Goal: Task Accomplishment & Management: Complete application form

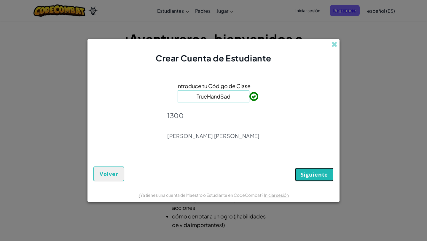
click at [308, 170] on button "Siguiente" at bounding box center [314, 175] width 39 height 14
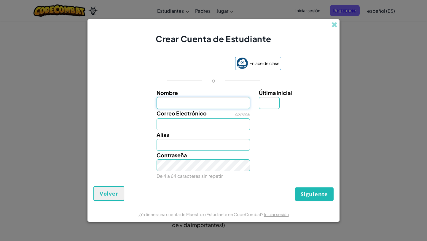
click at [201, 101] on input "Nombre" at bounding box center [204, 103] width 94 height 12
type input "[PERSON_NAME]"
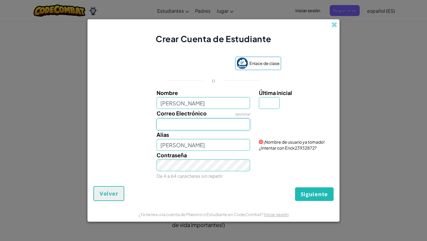
click at [209, 119] on input "Correo Electrónico" at bounding box center [204, 124] width 94 height 12
type input "[EMAIL_ADDRESS][DOMAIN_NAME]"
click at [290, 148] on font "¡Nombre de usuario ya tomado! ¿Intentar con Erick23932872?" at bounding box center [292, 144] width 66 height 11
click at [290, 147] on font "¡Nombre de usuario ya tomado! ¿Intentar con Erick23932872?" at bounding box center [292, 144] width 66 height 11
click at [241, 146] on input "[PERSON_NAME]" at bounding box center [204, 145] width 94 height 12
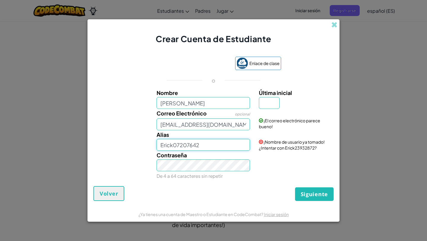
click at [217, 147] on input "Erick07207642" at bounding box center [204, 145] width 94 height 12
type input "Erick07207642"
click at [259, 99] on div "Última inicial" at bounding box center [296, 98] width 82 height 20
click at [261, 100] on input "Última inicial" at bounding box center [269, 103] width 21 height 12
type input "k"
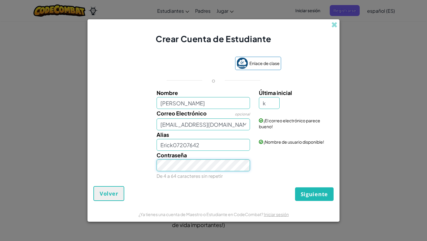
type input "ErickK"
click at [268, 101] on input "k" at bounding box center [269, 103] width 21 height 12
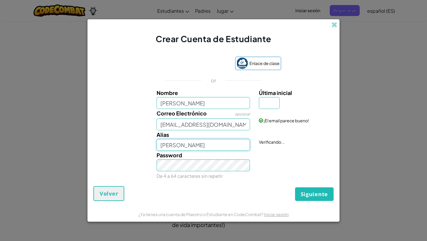
click at [207, 147] on input "[PERSON_NAME]" at bounding box center [204, 145] width 94 height 12
type input "E"
type input "Erick07207642"
click at [268, 100] on input "Última inicial" at bounding box center [269, 103] width 21 height 12
type input "2"
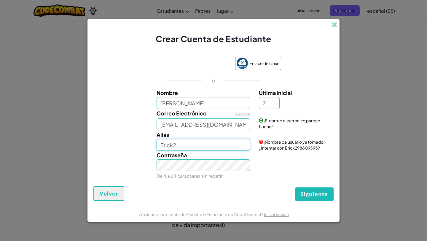
click at [221, 149] on input "Erick2" at bounding box center [204, 145] width 94 height 12
type input "E"
click at [271, 103] on input "2" at bounding box center [269, 103] width 21 height 12
type input "[PERSON_NAME]"
click at [201, 150] on input "[PERSON_NAME]" at bounding box center [204, 145] width 94 height 12
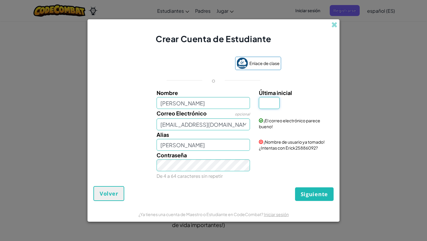
click at [267, 106] on input "Última inicial" at bounding box center [269, 103] width 21 height 12
type input "r"
click at [215, 147] on input "ErickR" at bounding box center [204, 145] width 94 height 12
type input "E"
type input "ZzEricK654r"
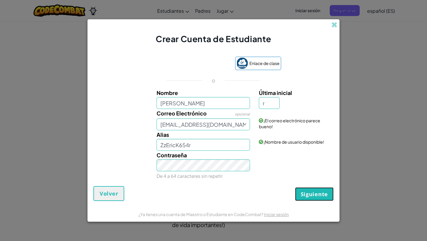
click at [301, 187] on button "Siguiente" at bounding box center [314, 194] width 39 height 14
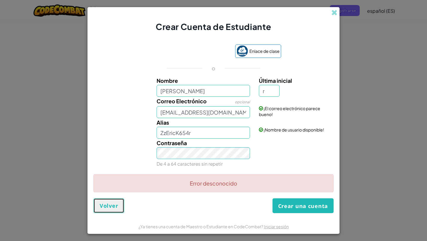
click at [116, 210] on button "Volver" at bounding box center [108, 205] width 31 height 15
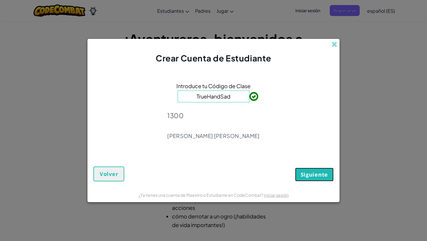
click at [296, 170] on button "Siguiente" at bounding box center [314, 175] width 39 height 14
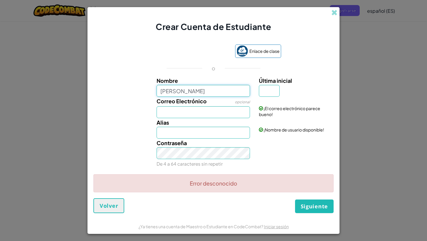
type input "[PERSON_NAME]"
click at [203, 112] on input "Correo Electrónico" at bounding box center [204, 112] width 94 height 12
type input "[EMAIL_ADDRESS][DOMAIN_NAME]"
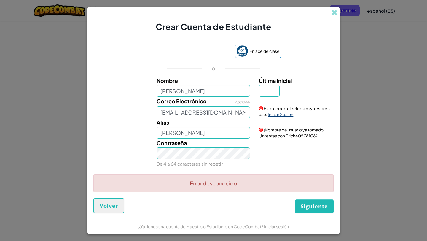
click at [277, 114] on font "Iniciar Sesión" at bounding box center [281, 114] width 26 height 5
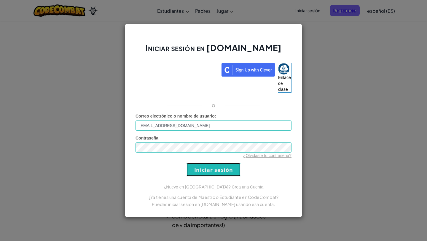
click at [221, 166] on input "Iniciar sesión" at bounding box center [214, 169] width 54 height 13
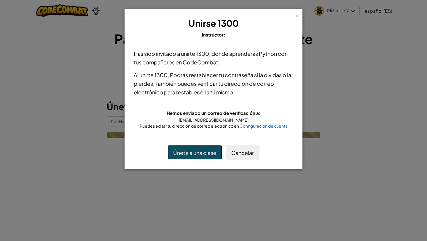
click at [213, 153] on font "Únete a una clase" at bounding box center [194, 152] width 43 height 7
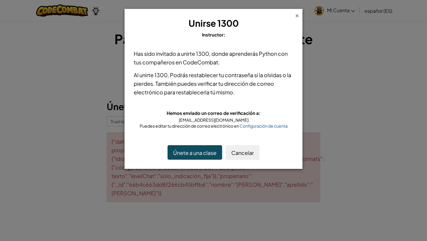
click at [297, 17] on font "×" at bounding box center [297, 15] width 4 height 8
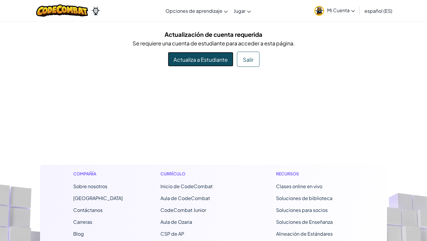
click at [224, 61] on font "Actualiza a Estudiante" at bounding box center [201, 59] width 54 height 7
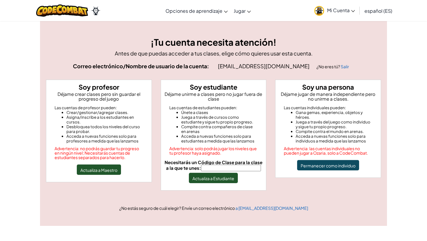
click at [239, 169] on input "Necesitarás un Código de Clase para la clase a la que te unes:" at bounding box center [231, 168] width 60 height 7
type input "TrueHandSad"
click at [219, 175] on font "Actualiza a Estudiante" at bounding box center [214, 177] width 42 height 5
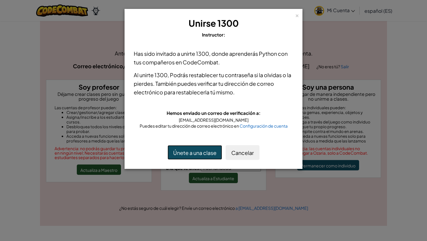
click at [214, 150] on font "Únete a una clase" at bounding box center [194, 152] width 43 height 7
drag, startPoint x: 244, startPoint y: 8, endPoint x: 159, endPoint y: 5, distance: 84.3
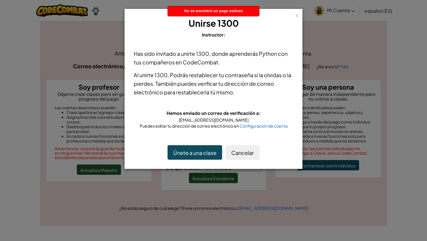
click at [295, 17] on h3 "Unirse 1300" at bounding box center [213, 23] width 163 height 13
click at [297, 15] on font "×" at bounding box center [297, 15] width 4 height 8
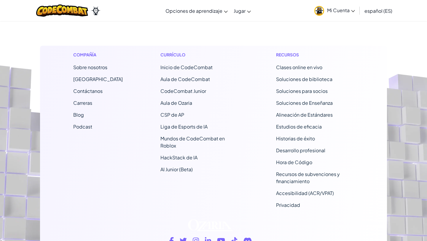
scroll to position [213, 0]
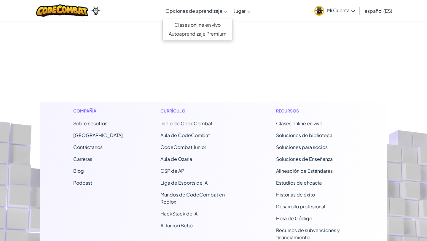
click at [219, 12] on font "Opciones de aprendizaje" at bounding box center [194, 11] width 57 height 6
click at [225, 12] on icon at bounding box center [226, 12] width 4 height 2
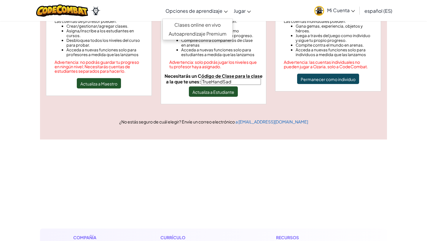
scroll to position [0, 0]
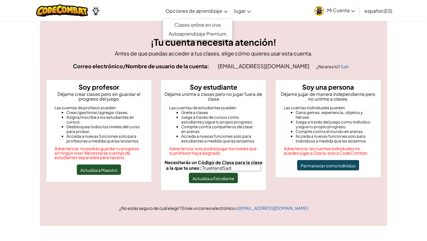
click at [335, 15] on link "Mi Cuenta" at bounding box center [335, 10] width 47 height 19
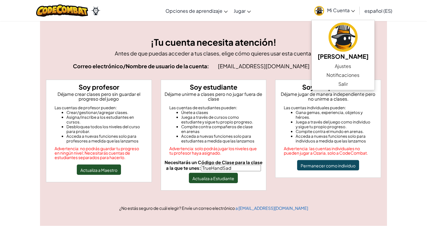
click at [271, 46] on font "¡Tu cuenta necesita atención!" at bounding box center [214, 41] width 126 height 11
